Goal: Information Seeking & Learning: Learn about a topic

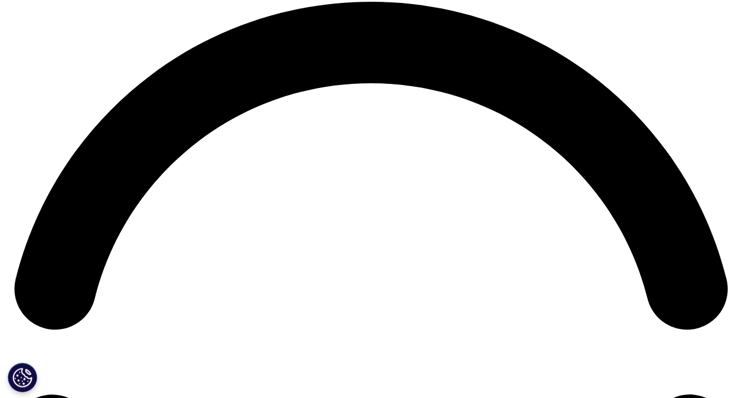
scroll to position [1475, 0]
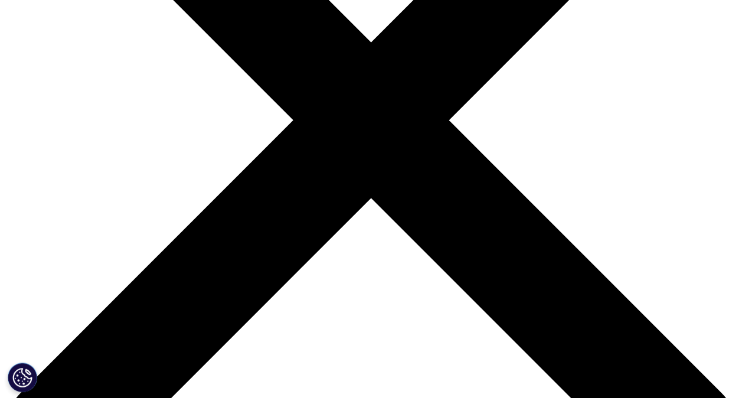
scroll to position [0, 0]
